Goal: Task Accomplishment & Management: Manage account settings

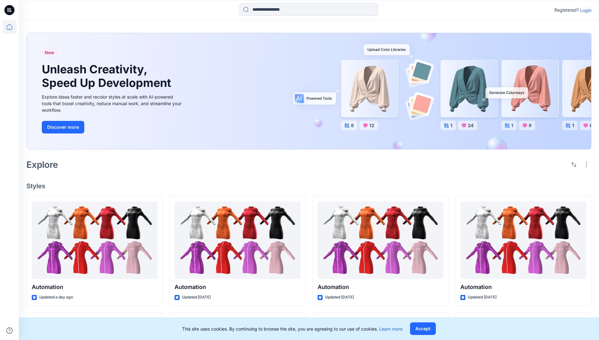
click at [585, 10] on p "Login" at bounding box center [586, 10] width 11 height 7
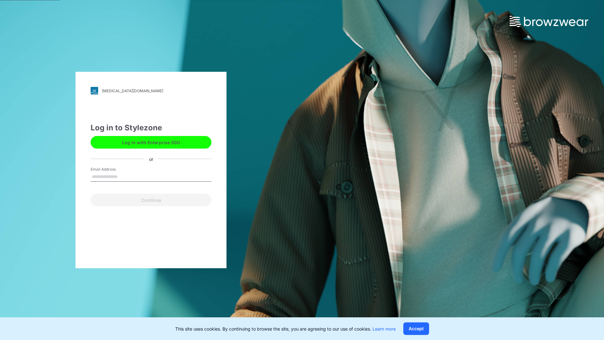
click at [124, 176] on input "Email Address" at bounding box center [151, 176] width 121 height 9
type input "**********"
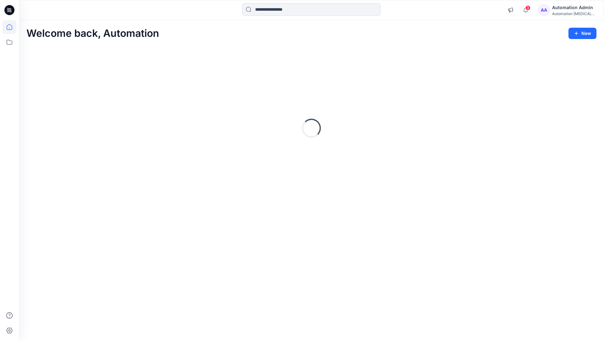
click at [12, 27] on icon at bounding box center [10, 27] width 6 height 6
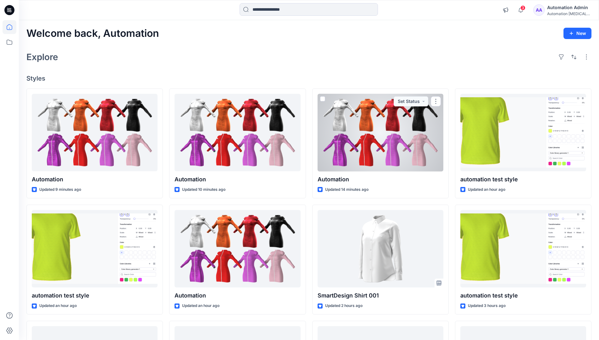
click at [570, 7] on div "Automation Admin" at bounding box center [570, 8] width 44 height 8
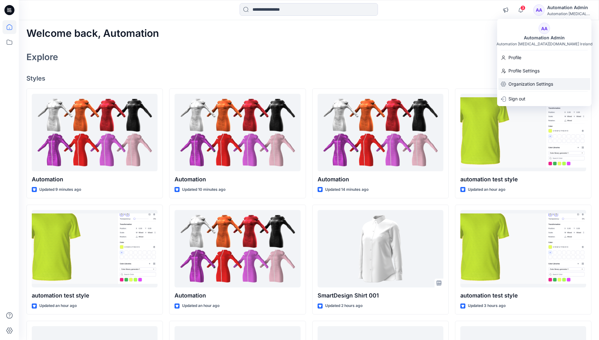
click at [538, 84] on p "Organization Settings" at bounding box center [531, 84] width 45 height 12
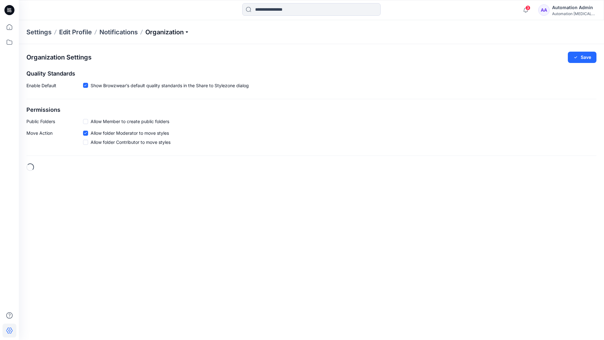
click at [188, 31] on p "Organization" at bounding box center [167, 32] width 44 height 9
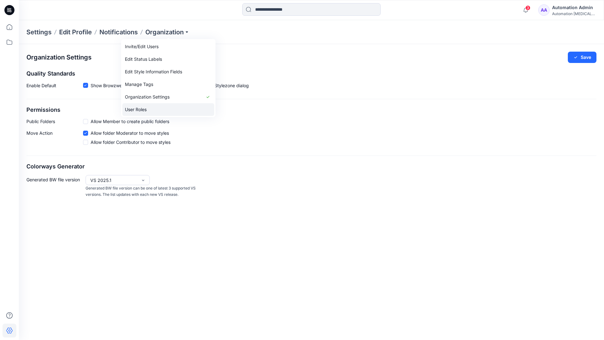
click at [149, 109] on link "User Roles" at bounding box center [168, 109] width 92 height 13
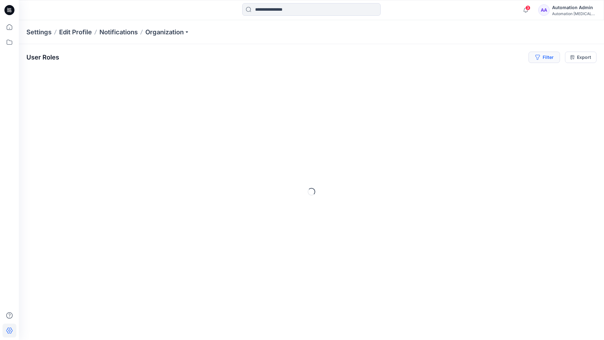
click at [547, 59] on button "Filter" at bounding box center [544, 57] width 31 height 11
click at [505, 73] on div at bounding box center [521, 74] width 65 height 8
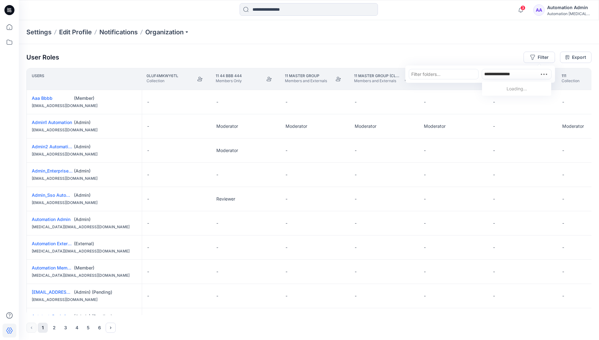
type input "**********"
click at [507, 87] on p "Automation Member" at bounding box center [518, 90] width 42 height 8
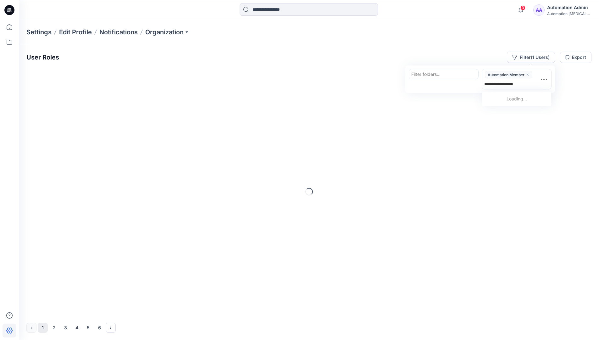
type input "**********"
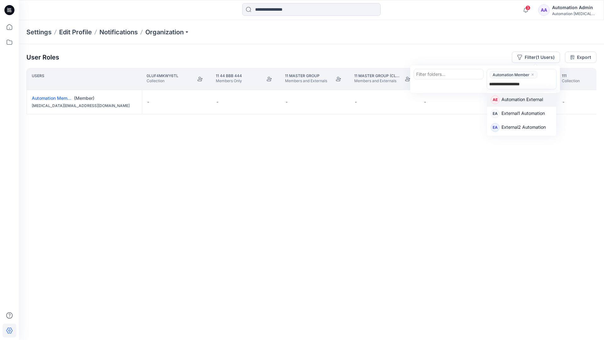
click at [541, 99] on p "Automation External" at bounding box center [523, 100] width 42 height 8
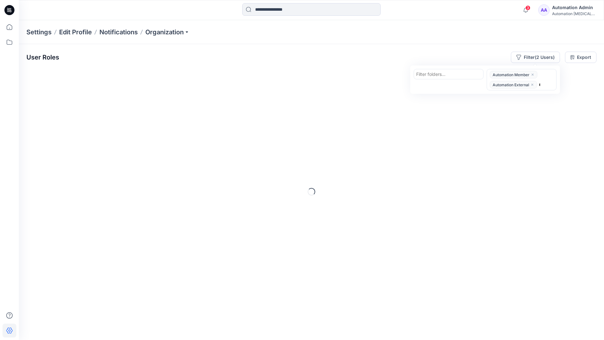
type input "*****"
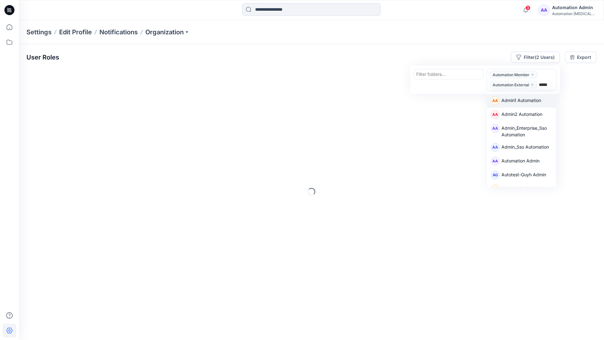
click at [540, 94] on div "AA Admin1 Automation" at bounding box center [521, 101] width 69 height 14
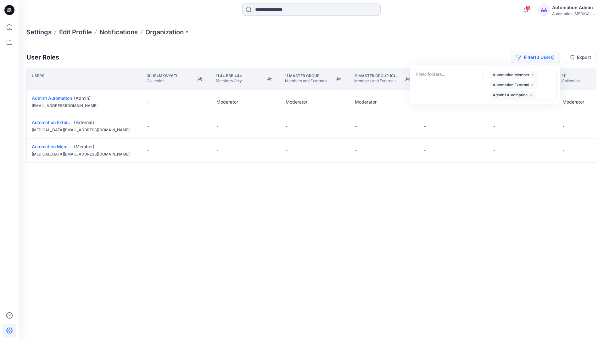
click at [526, 54] on button "Filter (3 Users)" at bounding box center [535, 57] width 49 height 11
click at [535, 59] on button "Filter (3 Users)" at bounding box center [535, 57] width 49 height 11
click at [533, 83] on icon "close" at bounding box center [533, 85] width 4 height 4
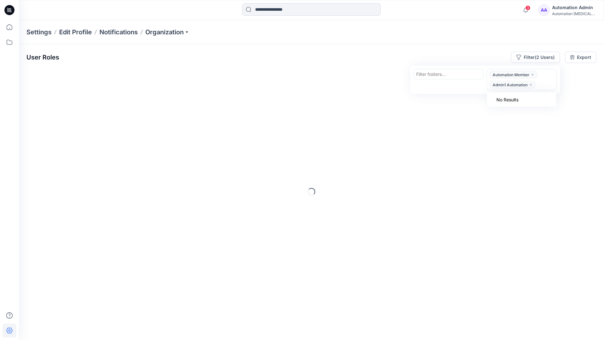
click at [531, 83] on icon "close" at bounding box center [531, 85] width 4 height 4
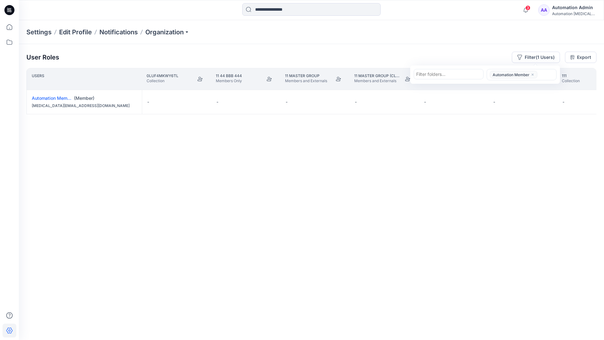
click at [533, 73] on icon "close" at bounding box center [533, 75] width 4 height 4
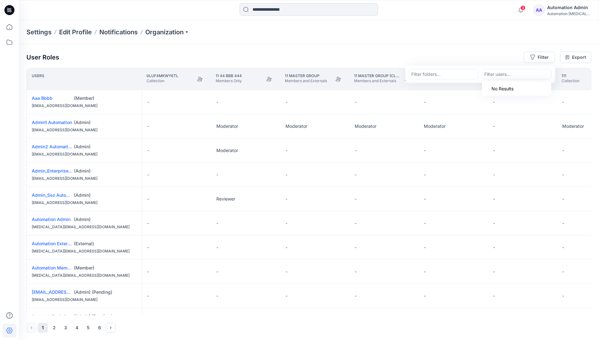
click at [451, 50] on div "User Roles Filter Filter folders... option Automation Member, deselected. Use U…" at bounding box center [309, 192] width 581 height 296
click at [575, 8] on div "Automation Admin" at bounding box center [570, 8] width 44 height 8
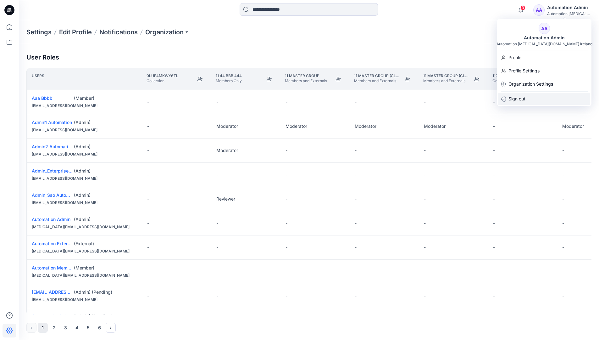
click at [538, 96] on div "Sign out" at bounding box center [545, 99] width 92 height 12
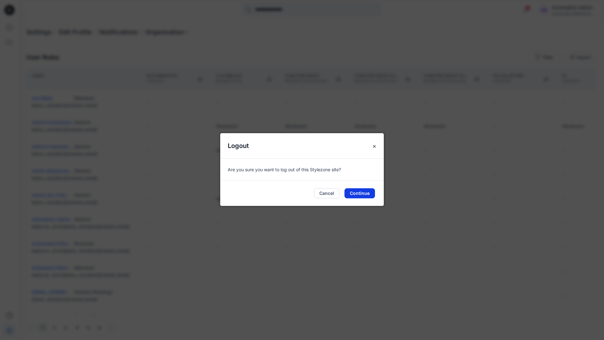
click at [358, 191] on button "Continue" at bounding box center [360, 193] width 31 height 10
